Goal: Task Accomplishment & Management: Manage account settings

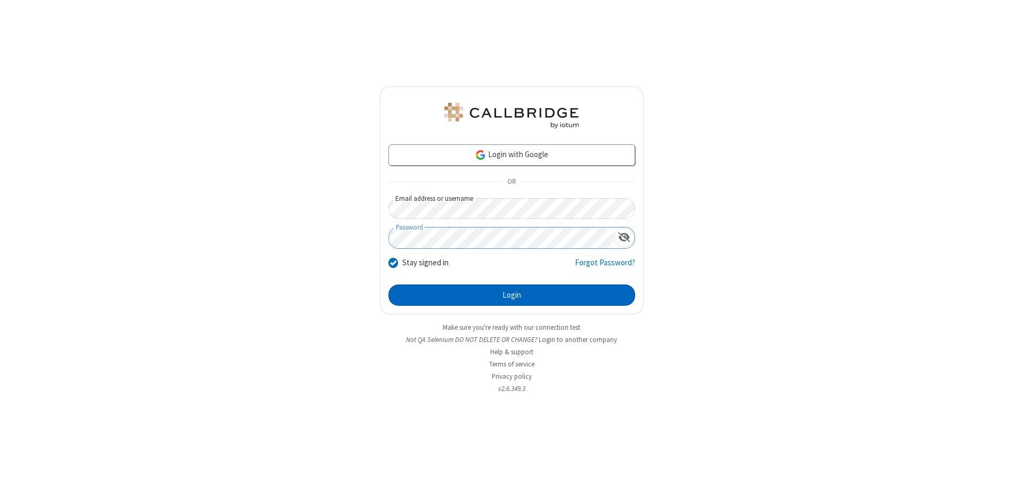
click at [511, 295] on button "Login" at bounding box center [511, 294] width 247 height 21
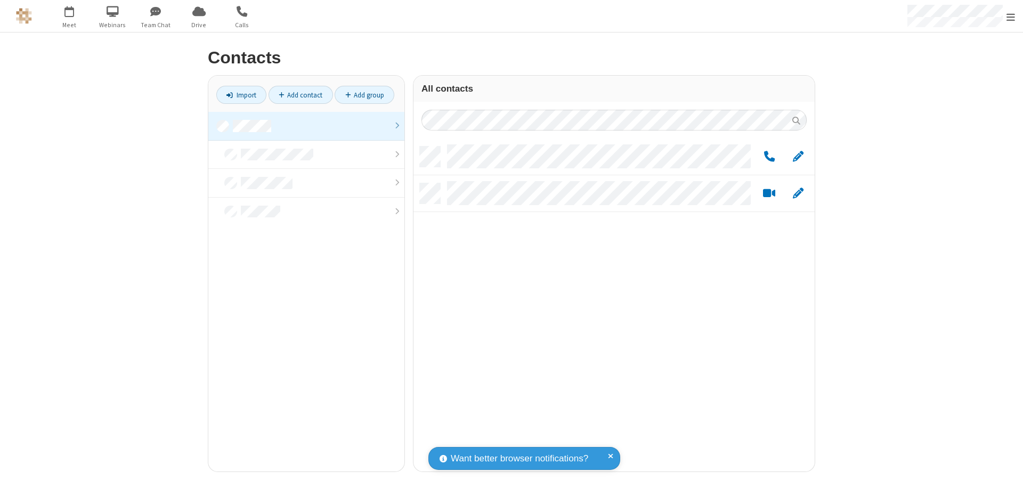
scroll to position [325, 393]
click at [306, 126] on link at bounding box center [306, 126] width 196 height 29
click at [364, 95] on link "Add group" at bounding box center [364, 95] width 60 height 18
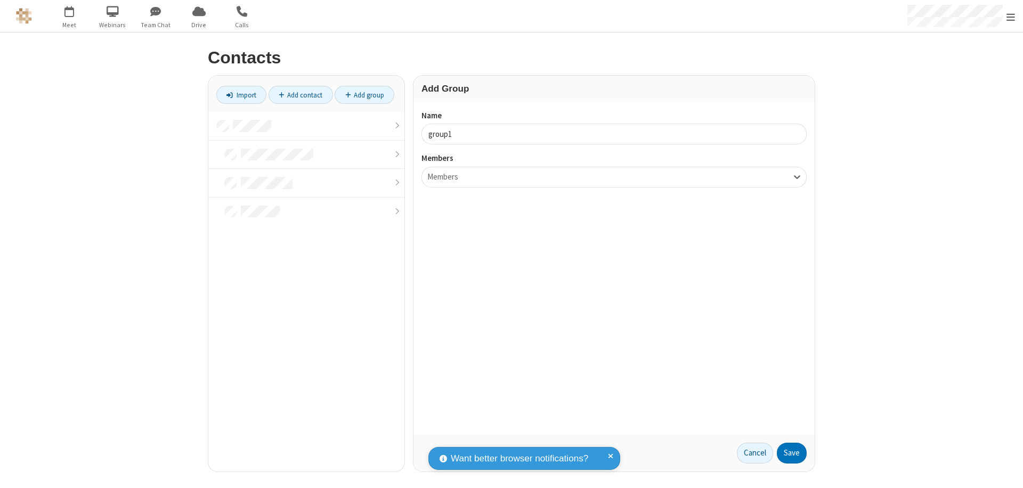
type input "group1"
type input "name18"
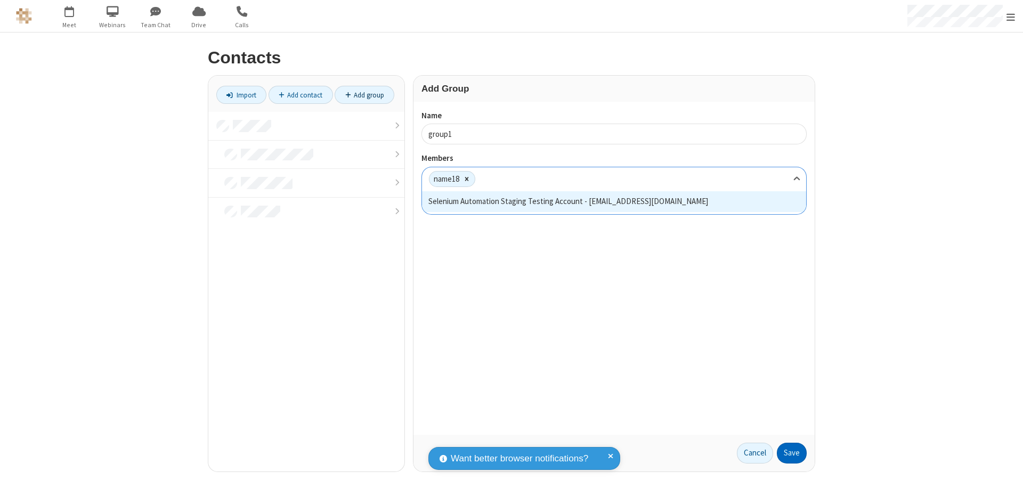
click at [791, 453] on button "Save" at bounding box center [792, 453] width 30 height 21
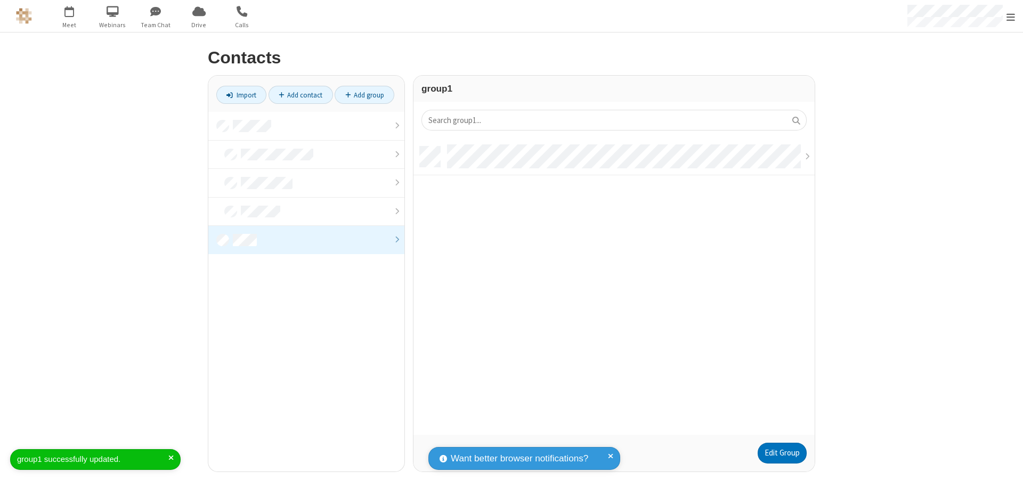
scroll to position [288, 393]
